Goal: Find specific page/section: Find specific page/section

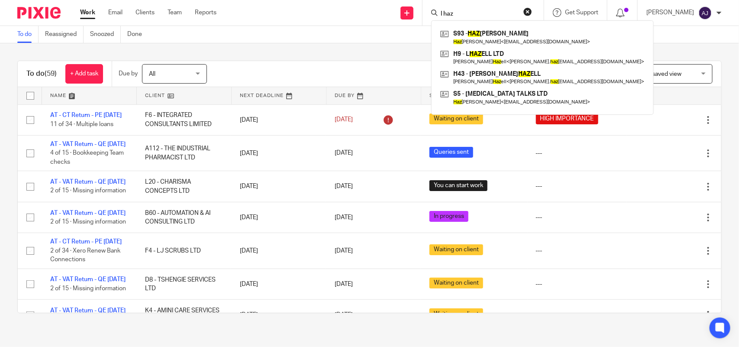
click at [470, 11] on input "l haz" at bounding box center [479, 14] width 78 height 8
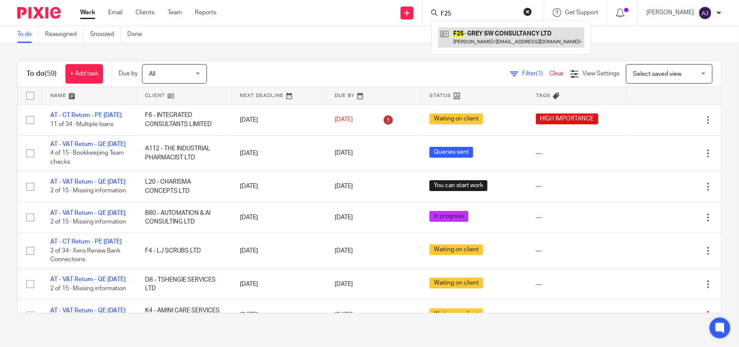
type input "F25"
click at [484, 42] on link at bounding box center [511, 37] width 146 height 20
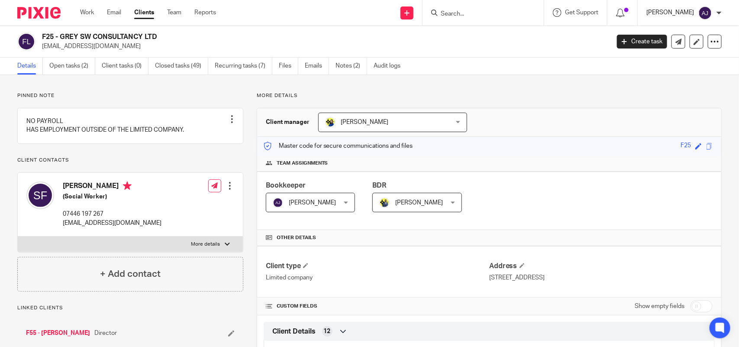
click at [686, 11] on p "[PERSON_NAME]" at bounding box center [671, 12] width 48 height 9
click at [481, 36] on h2 "F25 - GREY SW CONSULTANCY LTD" at bounding box center [267, 36] width 450 height 9
click at [484, 16] on input "Search" at bounding box center [479, 14] width 78 height 8
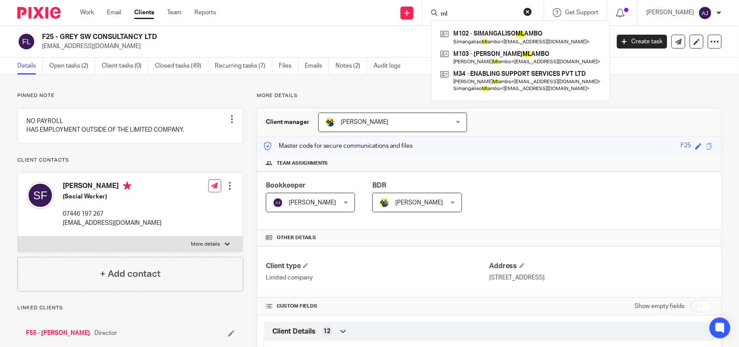
type input "m"
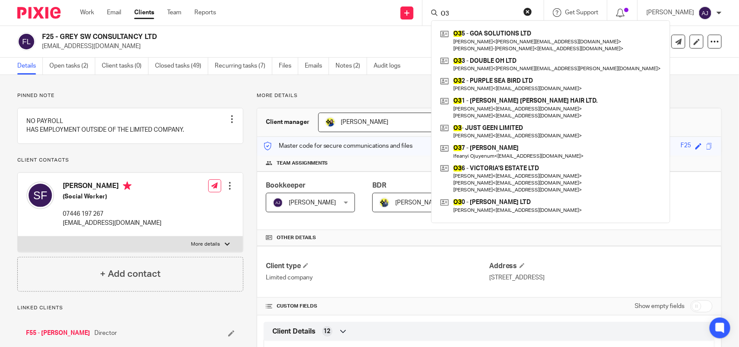
type input "O"
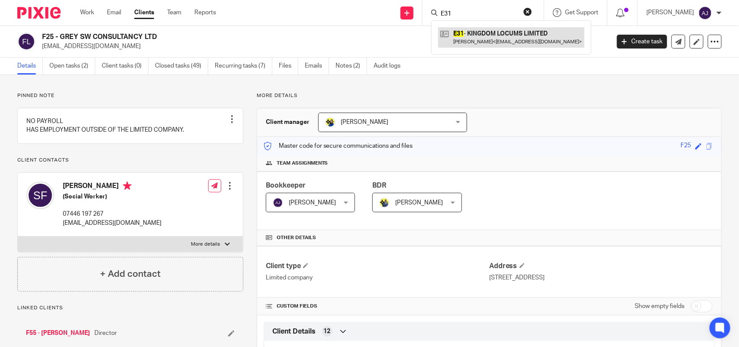
type input "E31"
click at [531, 36] on link at bounding box center [511, 37] width 146 height 20
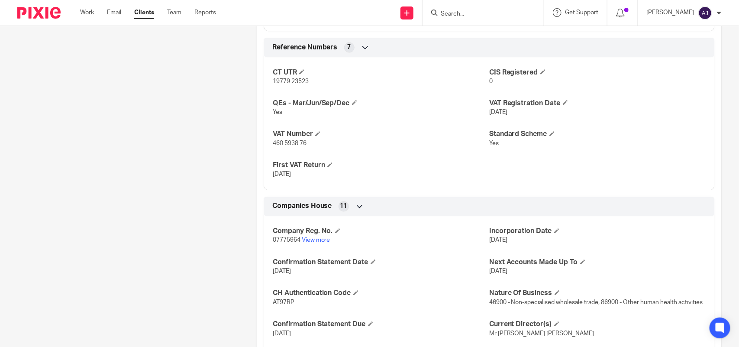
scroll to position [639, 0]
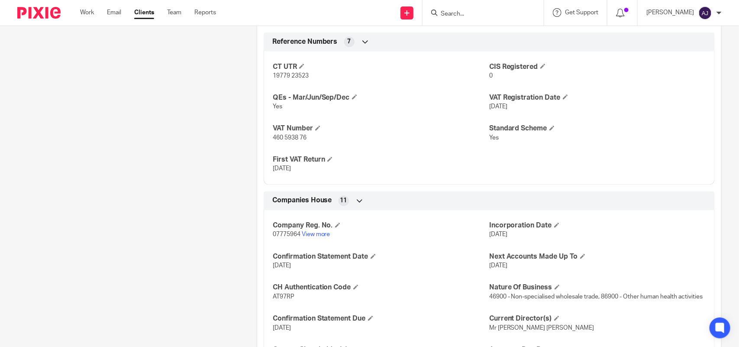
click at [475, 18] on form at bounding box center [486, 12] width 92 height 11
click at [475, 12] on input "Search" at bounding box center [479, 14] width 78 height 8
type input "B14"
drag, startPoint x: 557, startPoint y: 45, endPoint x: 544, endPoint y: 61, distance: 21.0
click at [557, 44] on link at bounding box center [511, 37] width 146 height 20
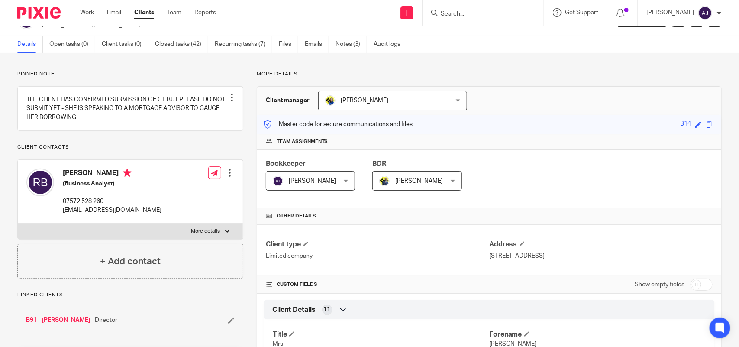
click at [489, 14] on input "Search" at bounding box center [479, 14] width 78 height 8
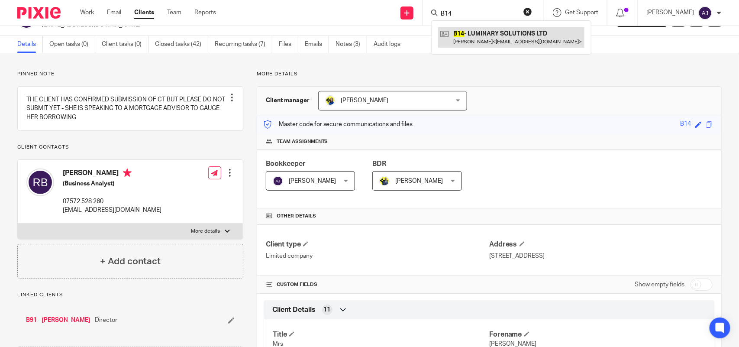
type input "B14"
click at [498, 42] on link at bounding box center [511, 37] width 146 height 20
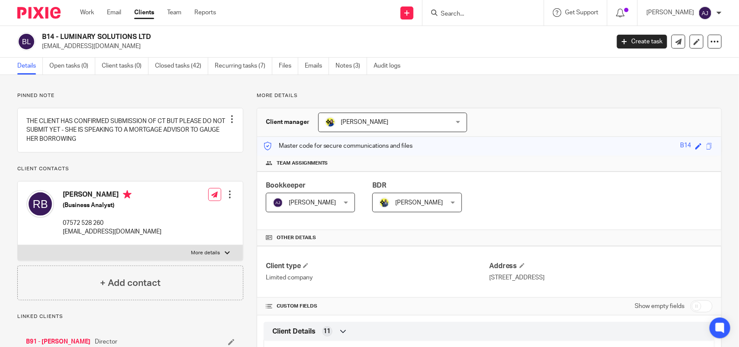
drag, startPoint x: 151, startPoint y: 37, endPoint x: 61, endPoint y: 31, distance: 89.9
click at [61, 31] on div "B14 - LUMINARY SOLUTIONS LTD [EMAIL_ADDRESS][DOMAIN_NAME] Create task Update fr…" at bounding box center [369, 42] width 739 height 32
copy h2 "LUMINARY SOLUTIONS LTD"
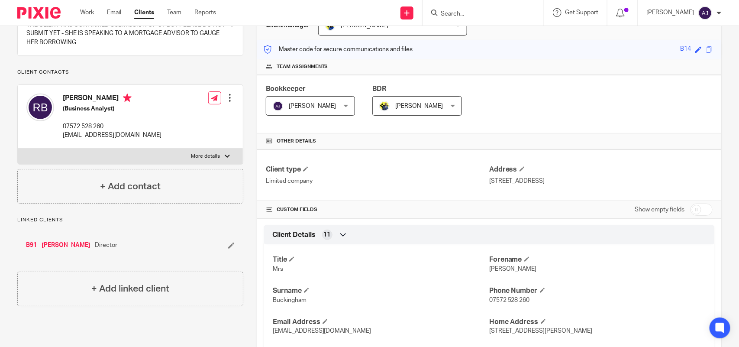
scroll to position [564, 0]
